Goal: Task Accomplishment & Management: Complete application form

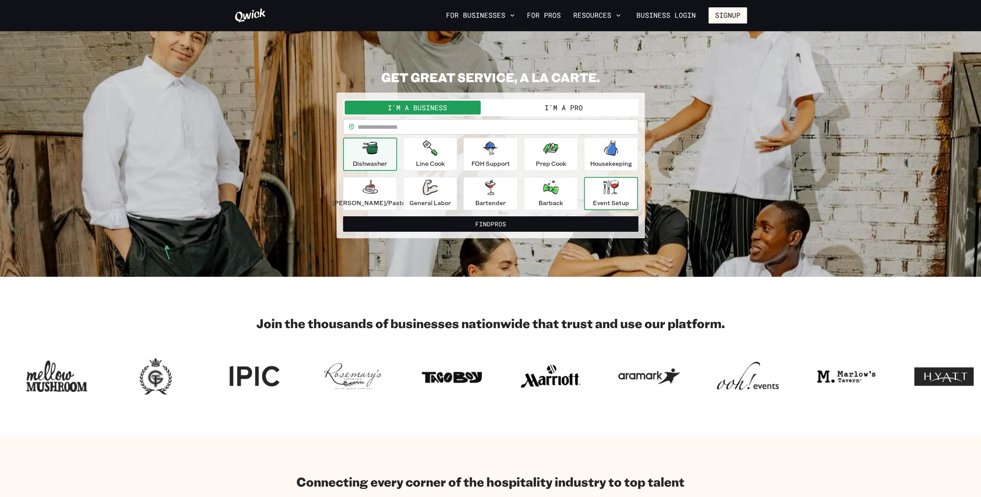
click at [601, 196] on div "Event Setup" at bounding box center [611, 194] width 36 height 28
click at [582, 114] on button "I'm a Pro" at bounding box center [564, 108] width 146 height 14
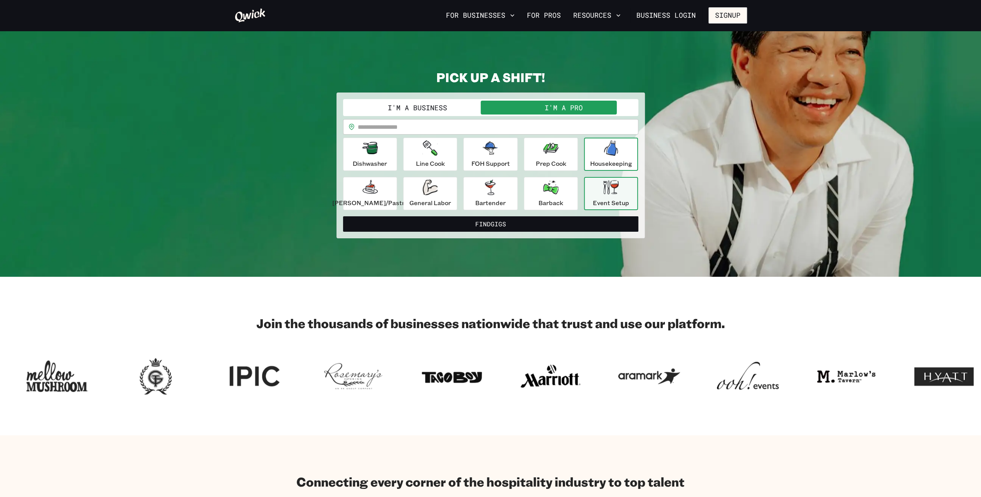
click at [603, 158] on div "Housekeeping" at bounding box center [611, 154] width 42 height 28
click at [597, 199] on p "Event Setup" at bounding box center [611, 202] width 36 height 9
click at [406, 125] on input "text" at bounding box center [498, 126] width 281 height 15
type input "*****"
click at [343, 216] on button "Find Gigs" at bounding box center [490, 223] width 295 height 15
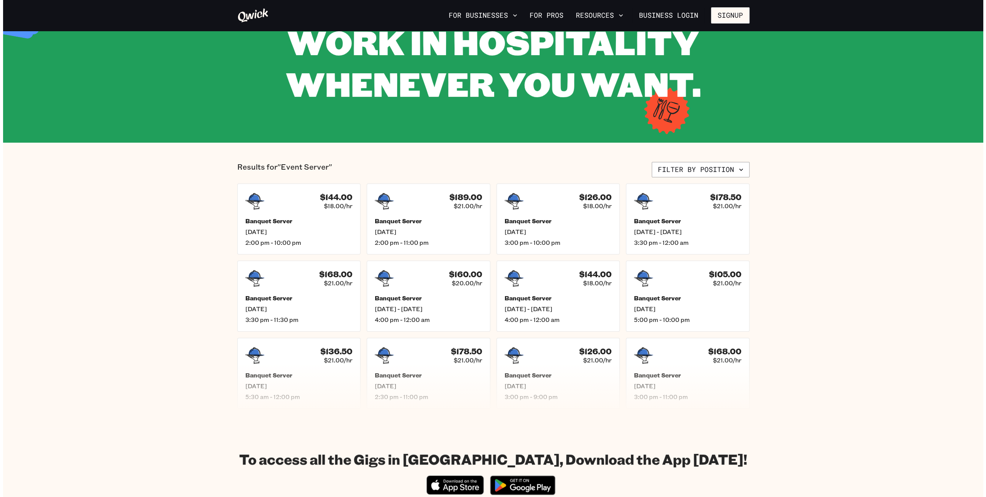
scroll to position [55, 0]
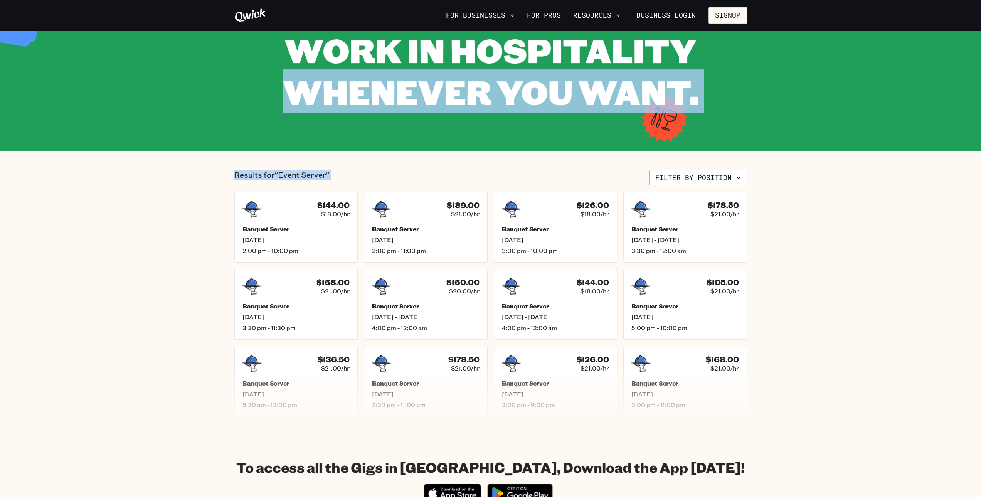
drag, startPoint x: 948, startPoint y: 64, endPoint x: 694, endPoint y: 169, distance: 275.1
click at [682, 178] on button "Filter by position" at bounding box center [698, 177] width 98 height 15
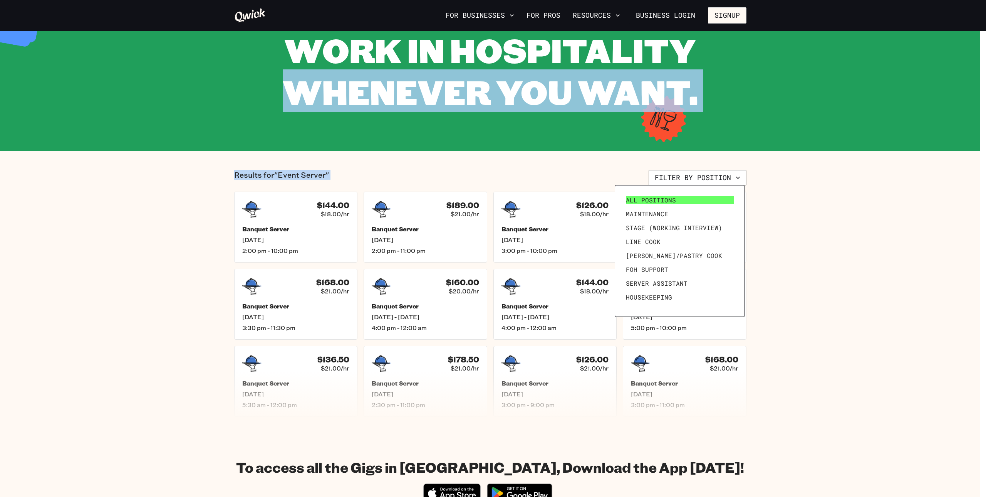
click at [674, 202] on span "All Positions" at bounding box center [651, 200] width 50 height 8
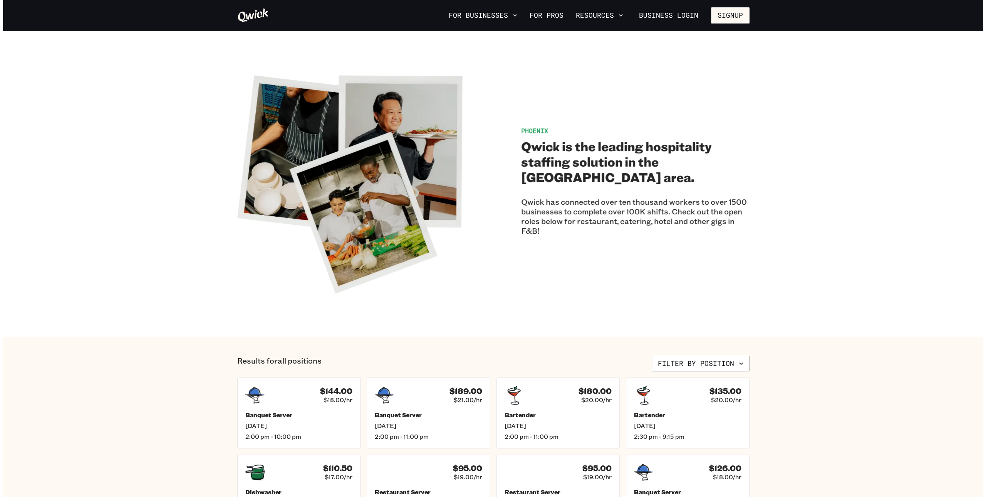
scroll to position [435, 0]
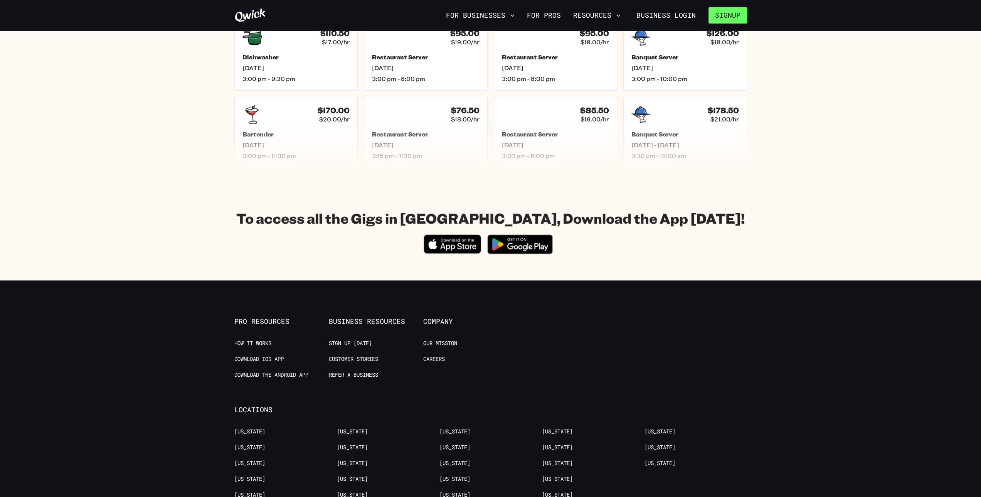
click at [718, 13] on button "Signup" at bounding box center [727, 15] width 39 height 16
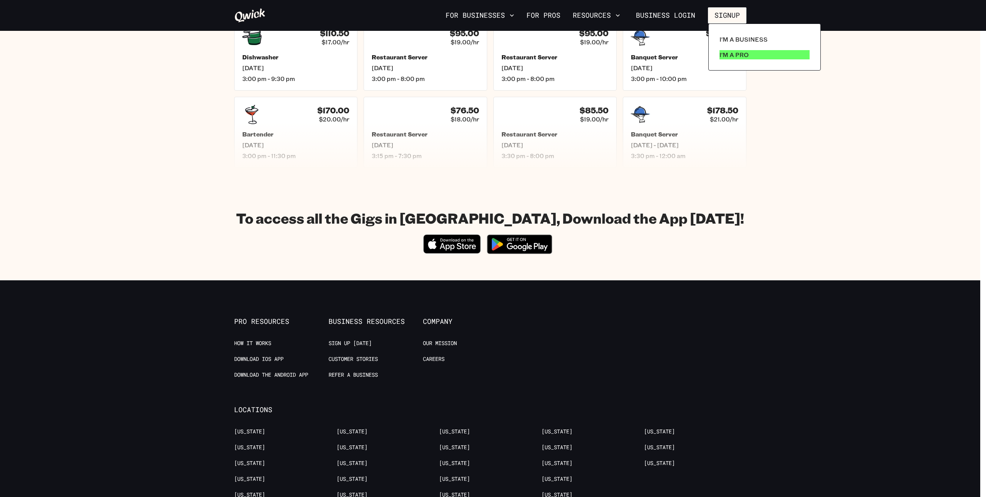
click at [729, 52] on p "I'm a Pro" at bounding box center [734, 54] width 29 height 9
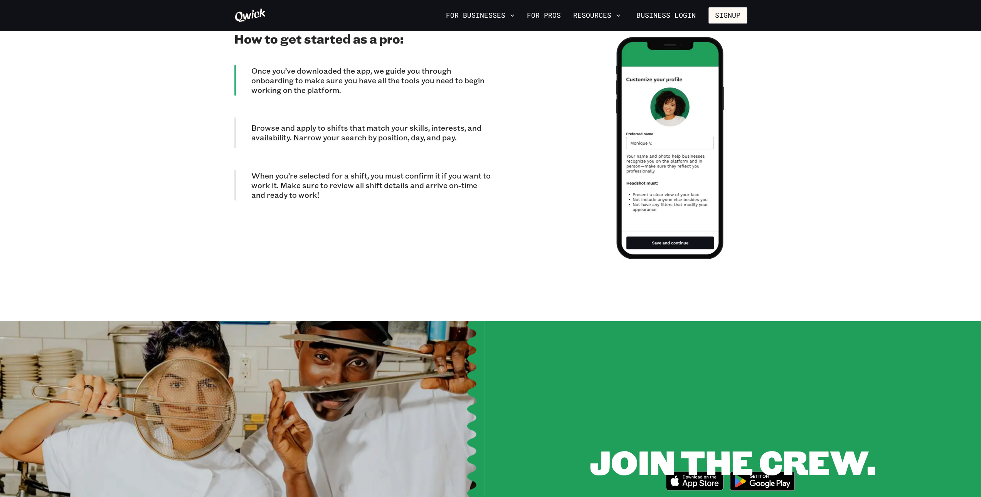
scroll to position [716, 0]
